Goal: Task Accomplishment & Management: Complete application form

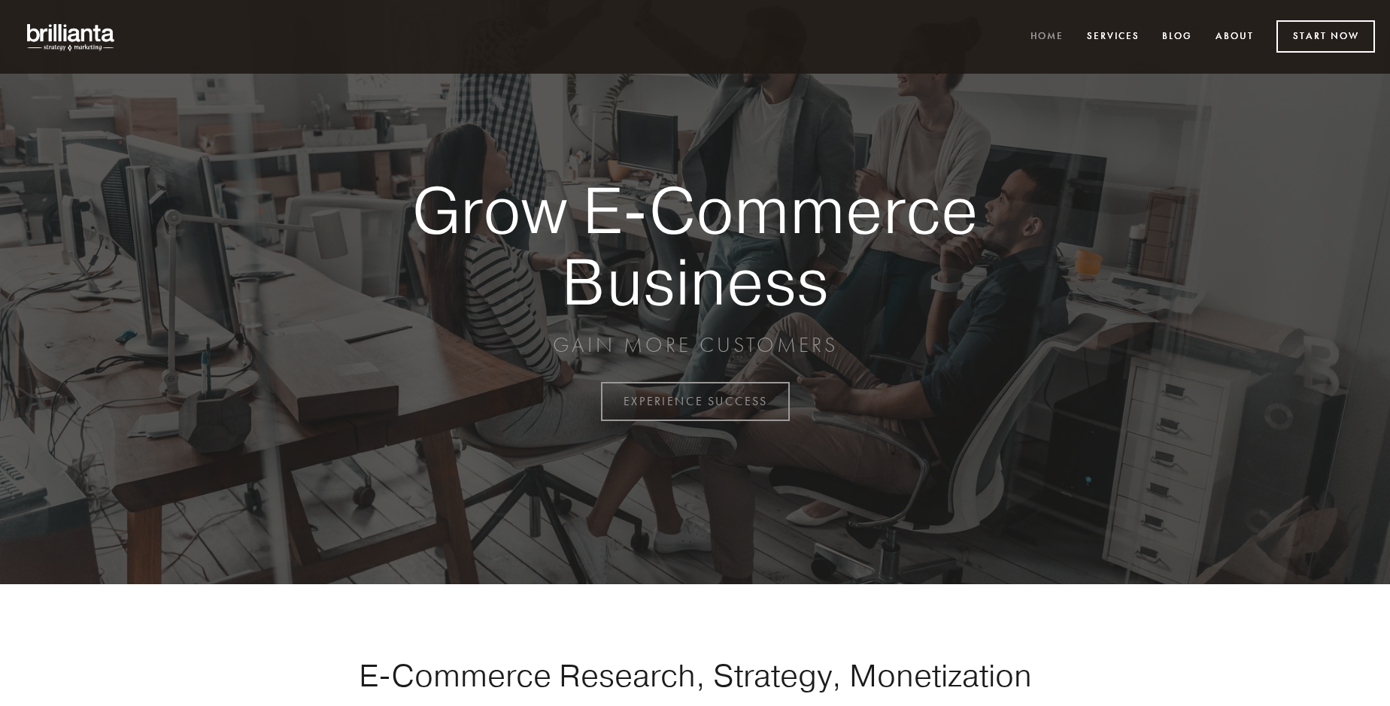
scroll to position [3942, 0]
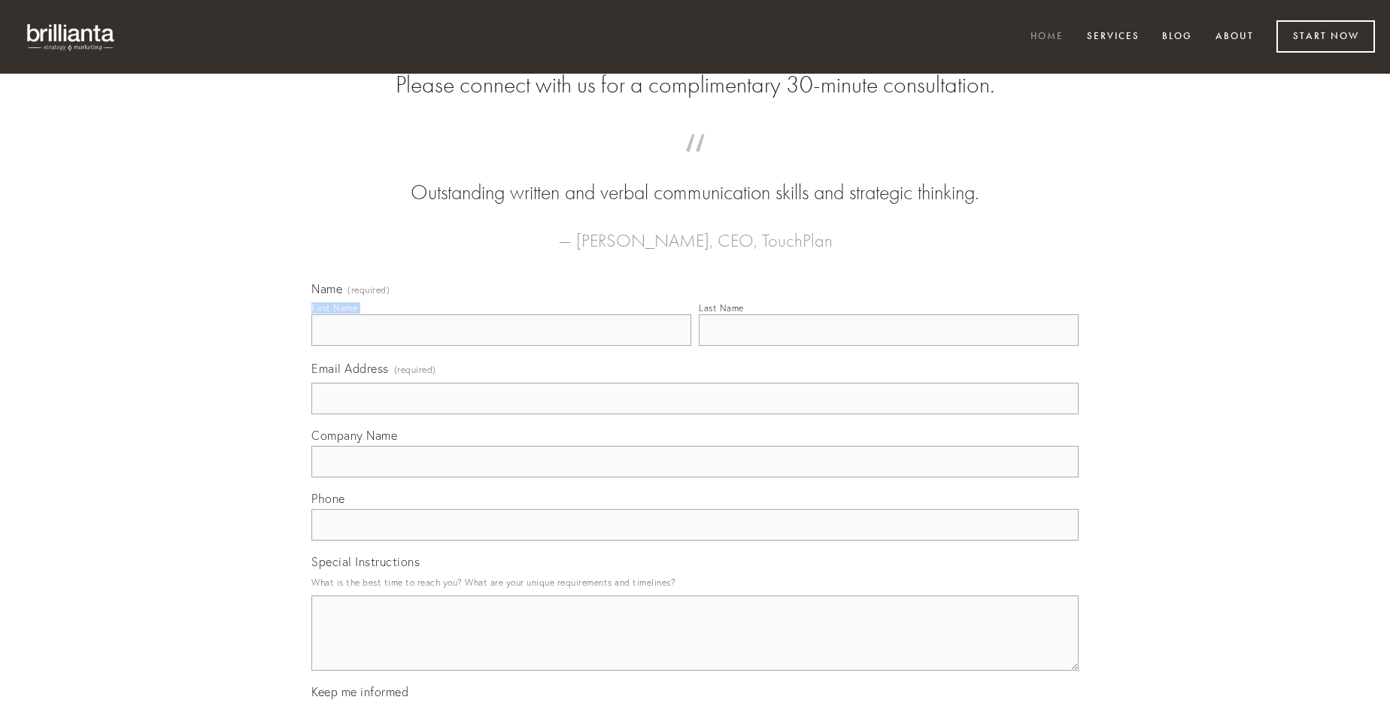
type input "[PERSON_NAME]"
click at [888, 346] on input "Last Name" at bounding box center [889, 330] width 380 height 32
type input "[PERSON_NAME]"
click at [695, 414] on input "Email Address (required)" at bounding box center [694, 399] width 767 height 32
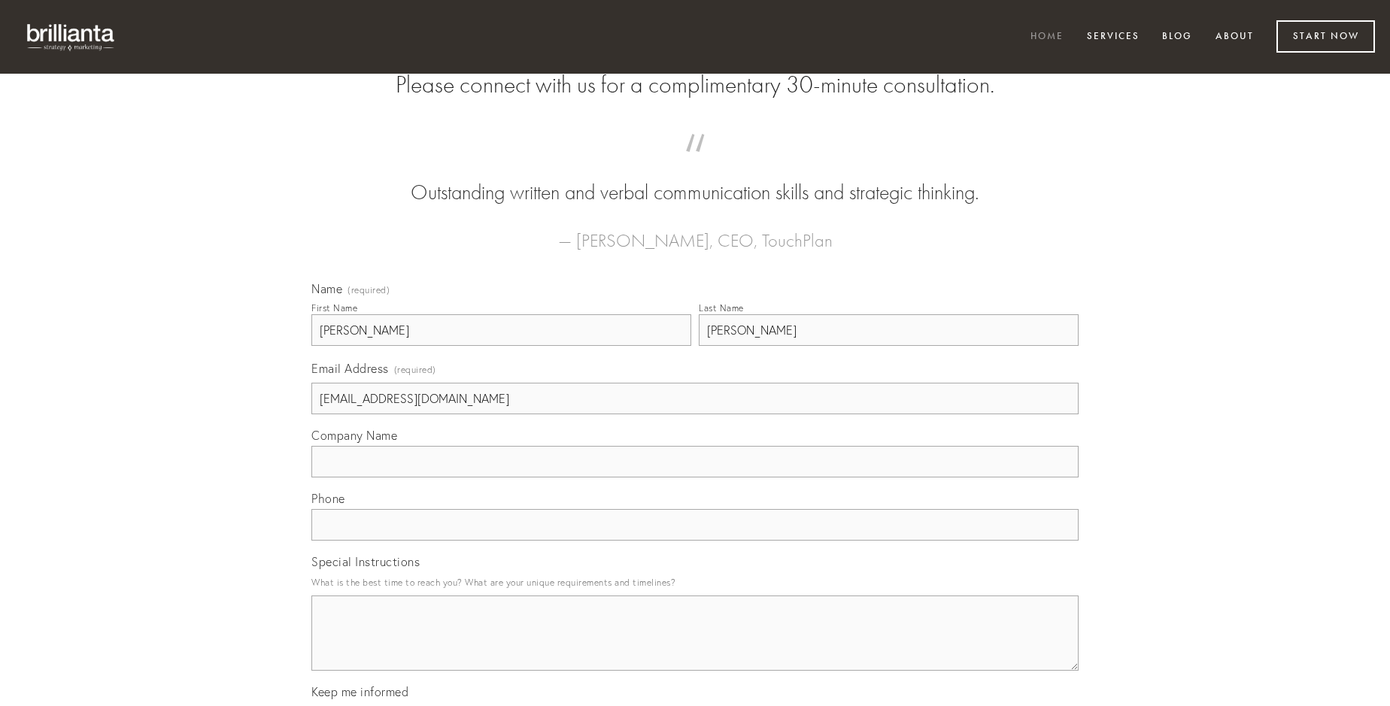
type input "[EMAIL_ADDRESS][DOMAIN_NAME]"
click at [695, 478] on input "Company Name" at bounding box center [694, 462] width 767 height 32
type input "agnosco"
click at [695, 541] on input "text" at bounding box center [694, 525] width 767 height 32
click at [695, 647] on textarea "Special Instructions" at bounding box center [694, 633] width 767 height 75
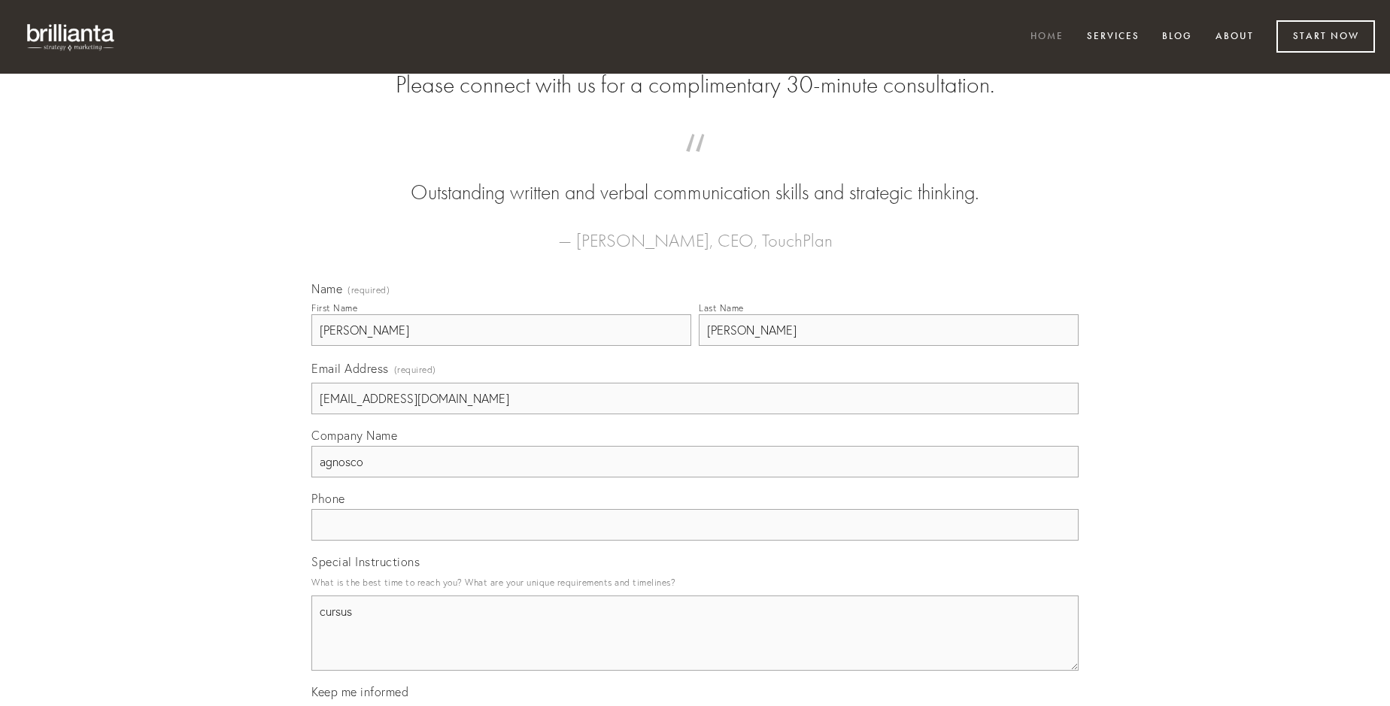
type textarea "cursus"
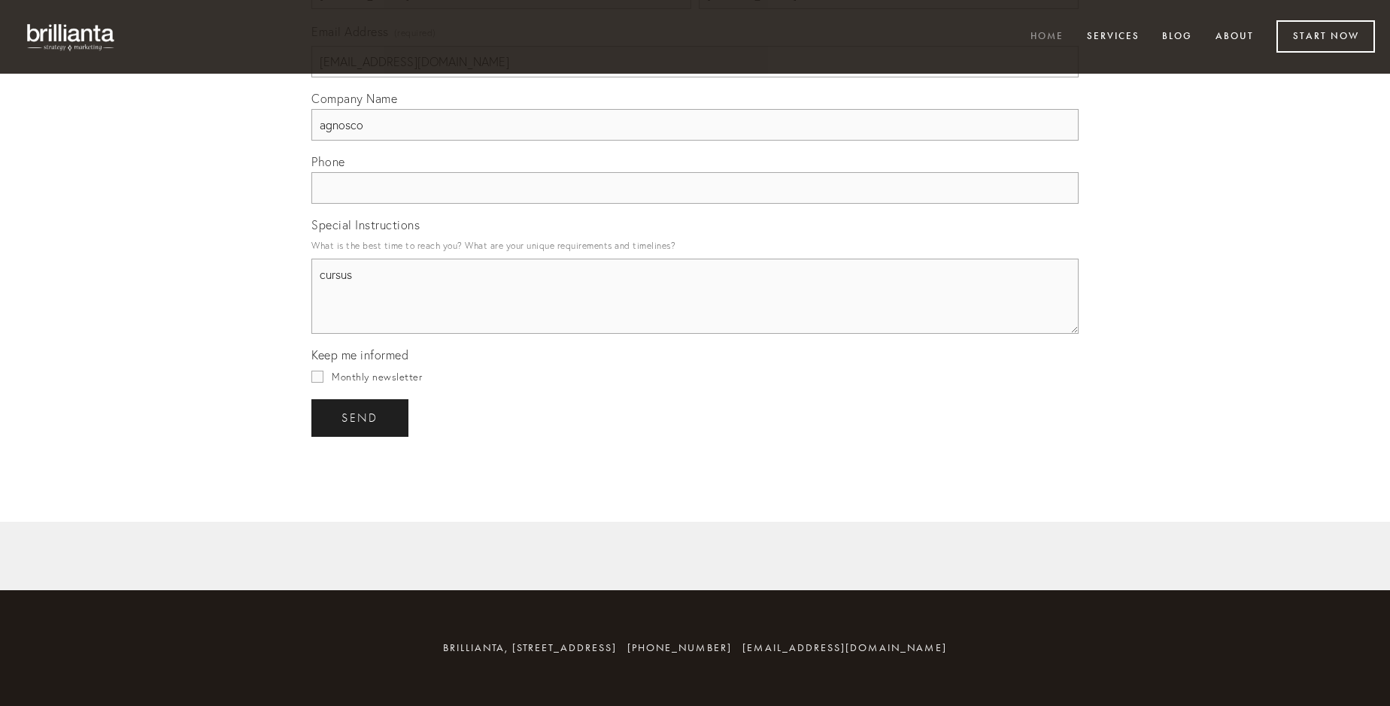
click at [361, 417] on span "send" at bounding box center [359, 418] width 37 height 14
